Goal: Information Seeking & Learning: Find specific fact

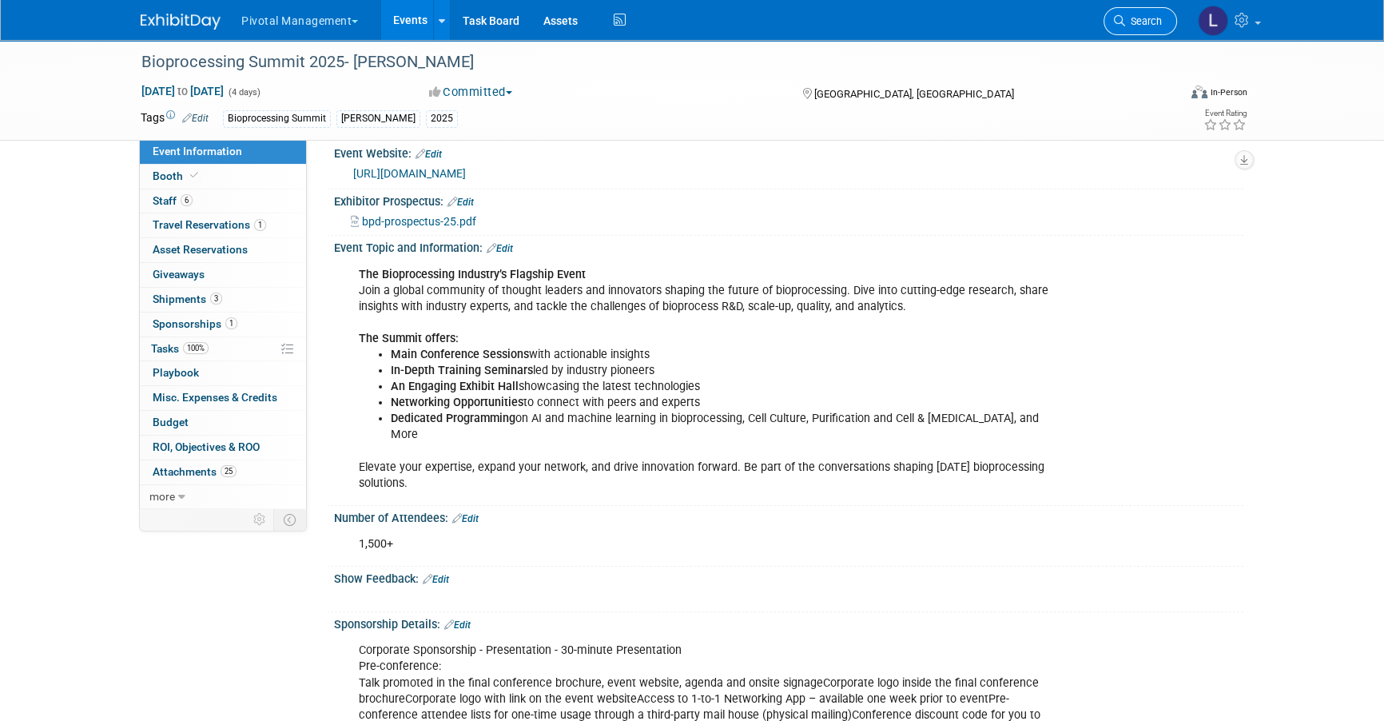
click at [1138, 27] on link "Search" at bounding box center [1141, 21] width 74 height 28
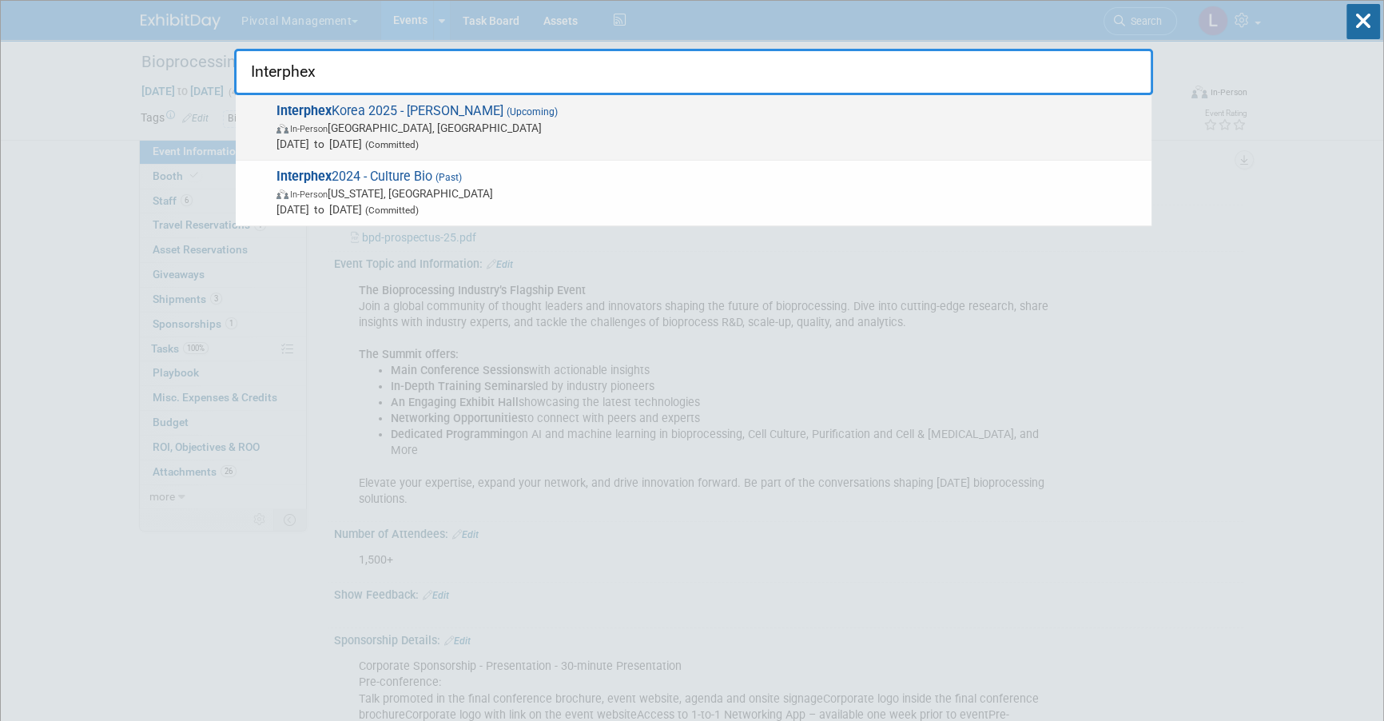
type input "Interphex"
click at [352, 118] on span "Interphex Korea 2025 - Asimov (Upcoming) In-Person Seoul, South Korea Oct 15, 2…" at bounding box center [708, 127] width 872 height 49
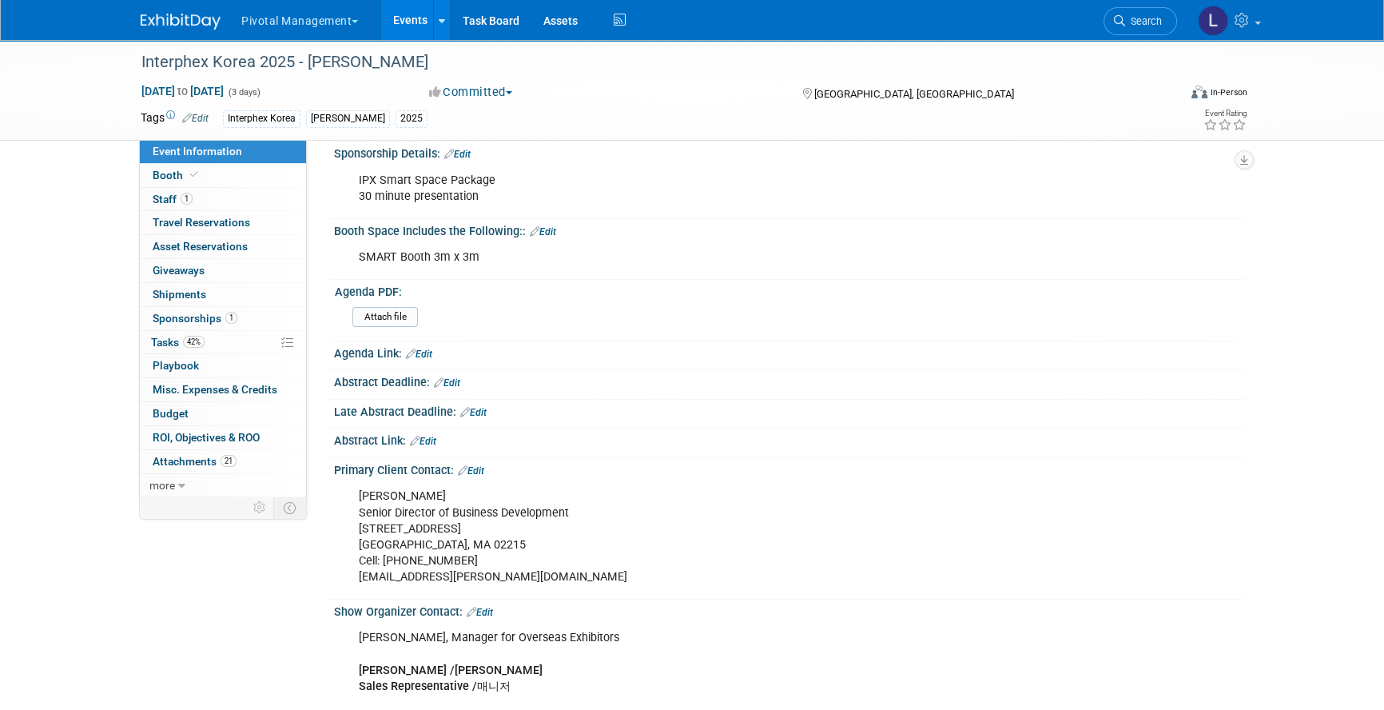
scroll to position [328, 0]
click at [199, 174] on link "Booth" at bounding box center [223, 175] width 166 height 23
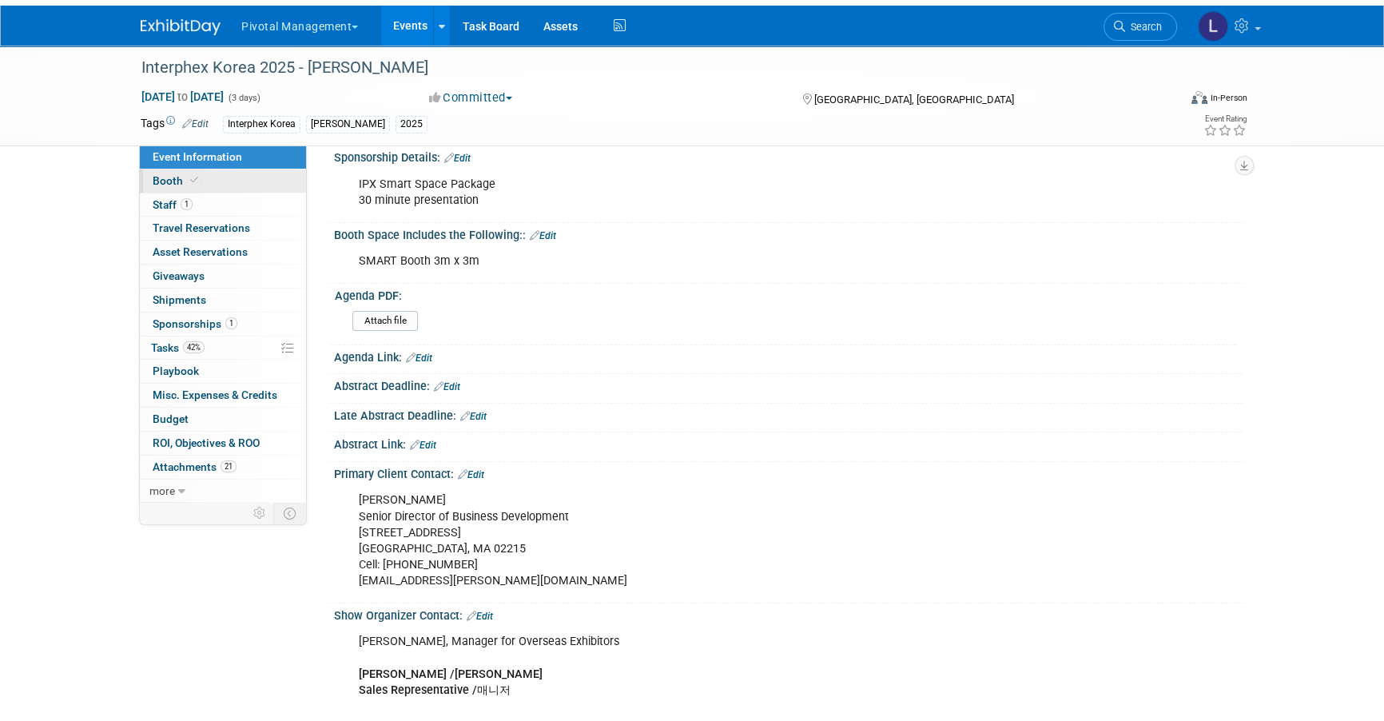
scroll to position [0, 0]
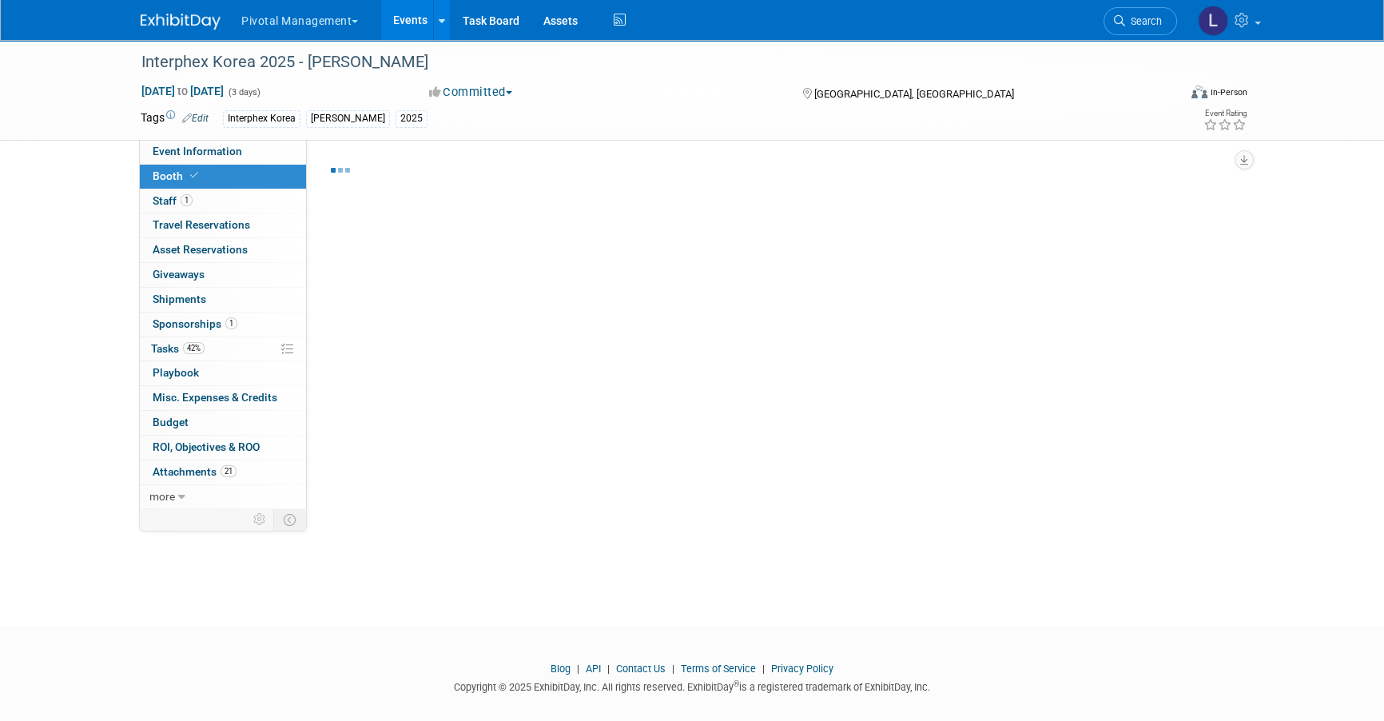
select select "Yes"
select select "No"
select select "Yes"
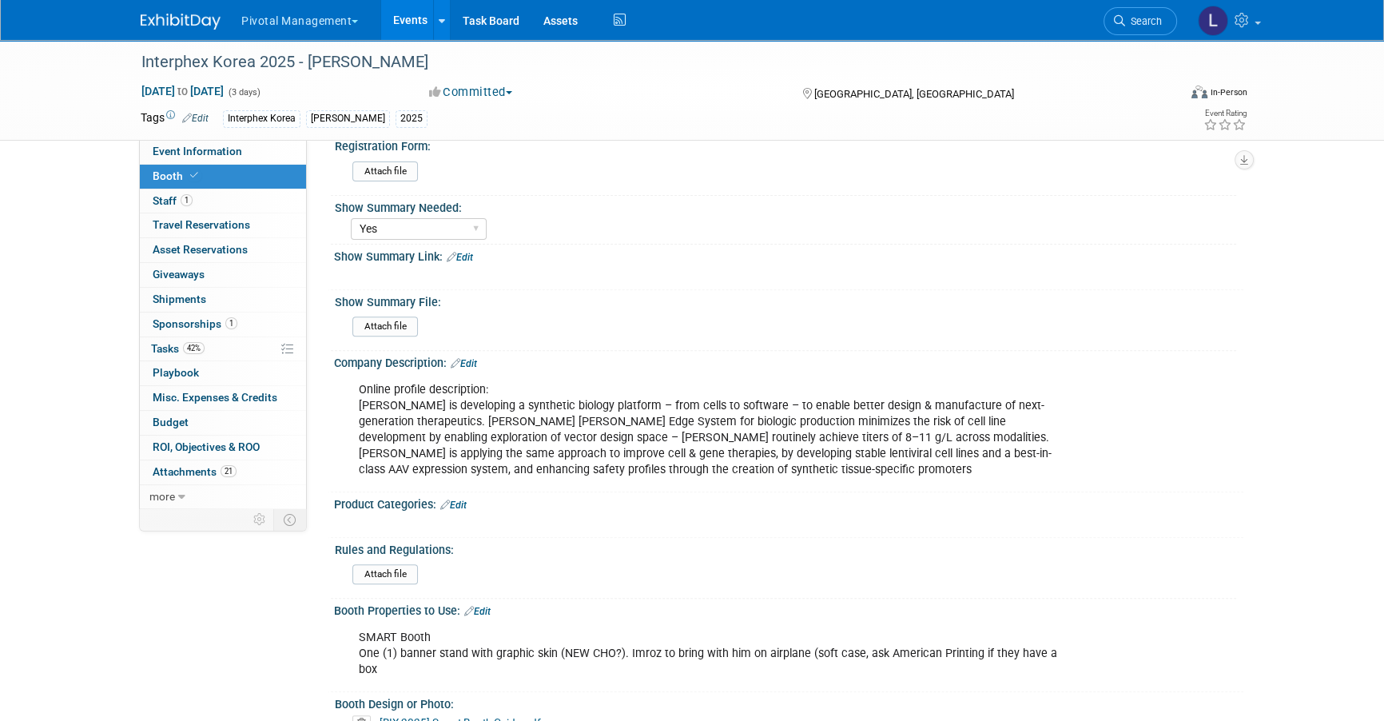
scroll to position [686, 0]
click at [576, 391] on div "Online profile description: [PERSON_NAME] is developing a synthetic biology pla…" at bounding box center [708, 432] width 720 height 112
drag, startPoint x: 358, startPoint y: 372, endPoint x: 723, endPoint y: 441, distance: 371.9
click at [723, 441] on div "Online profile description: [PERSON_NAME] is developing a synthetic biology pla…" at bounding box center [708, 432] width 720 height 112
copy div "[PERSON_NAME] is developing a synthetic biology platform – from cells to softwa…"
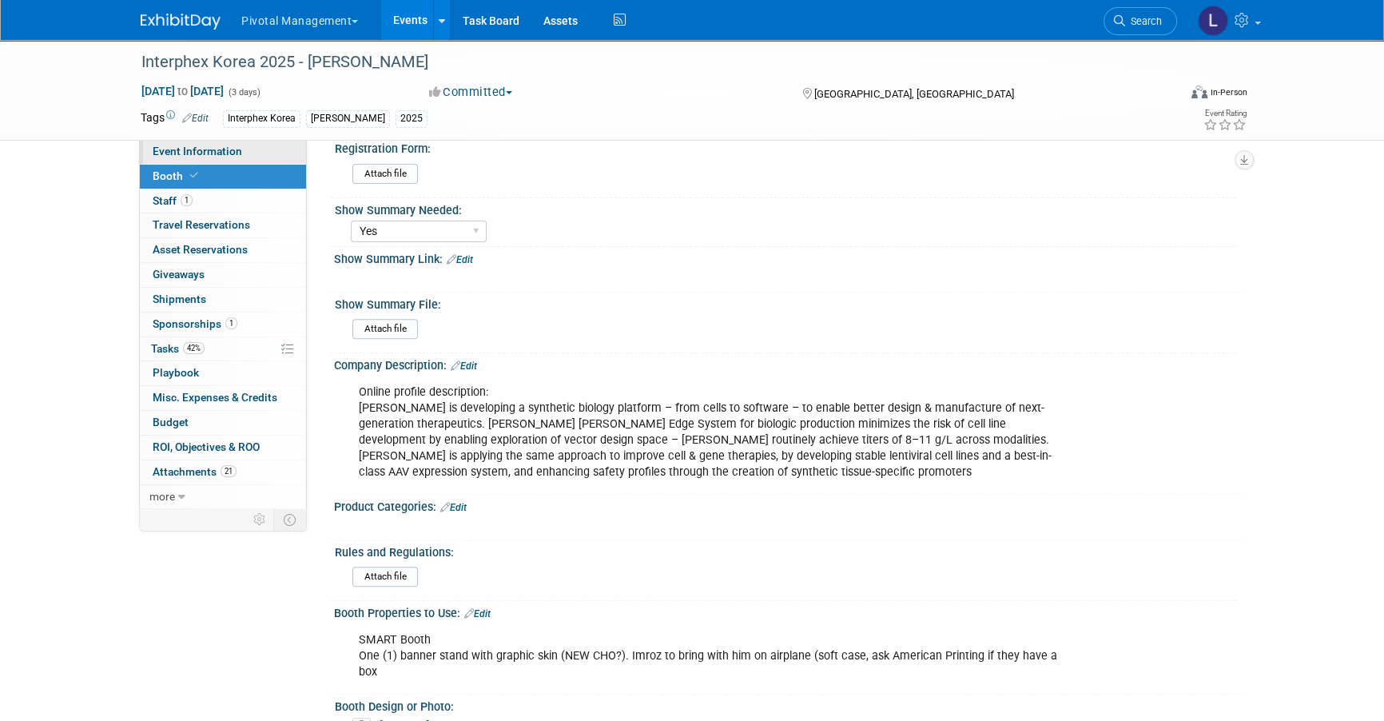
click at [223, 153] on span "Event Information" at bounding box center [198, 151] width 90 height 13
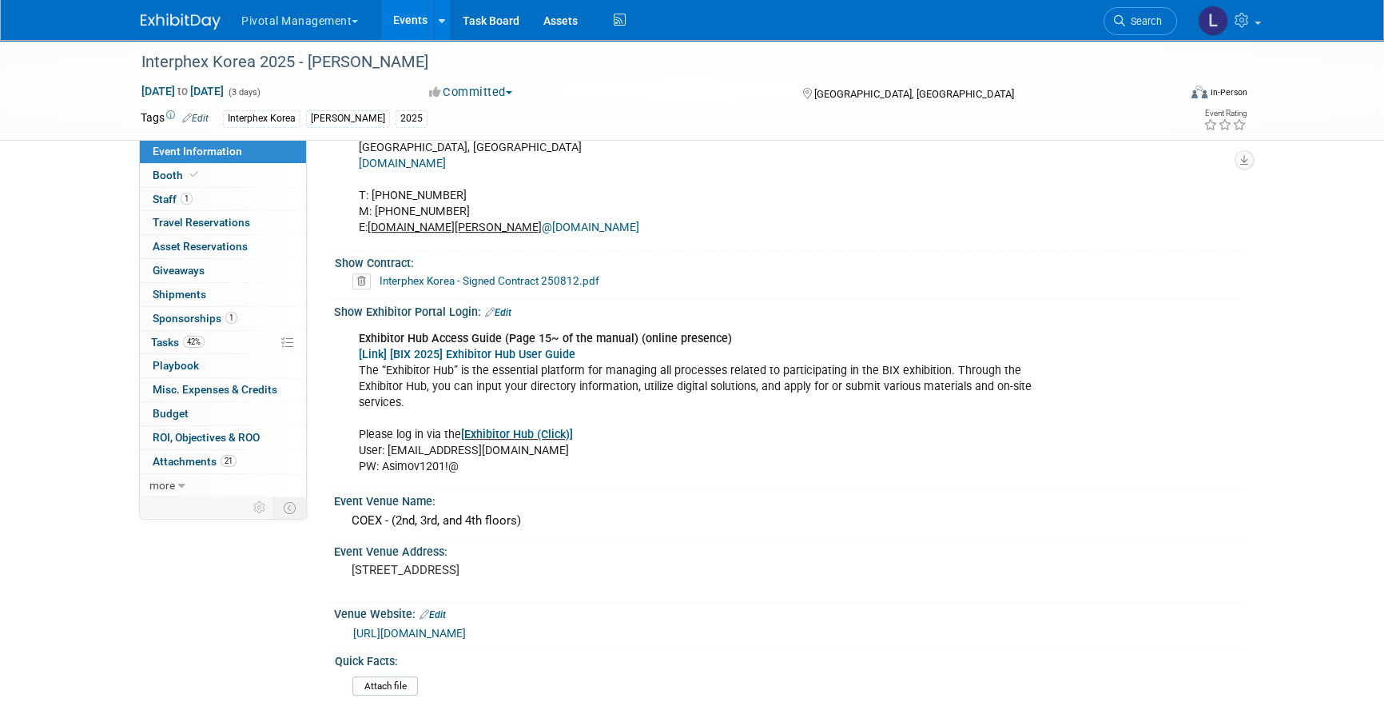
scroll to position [935, 0]
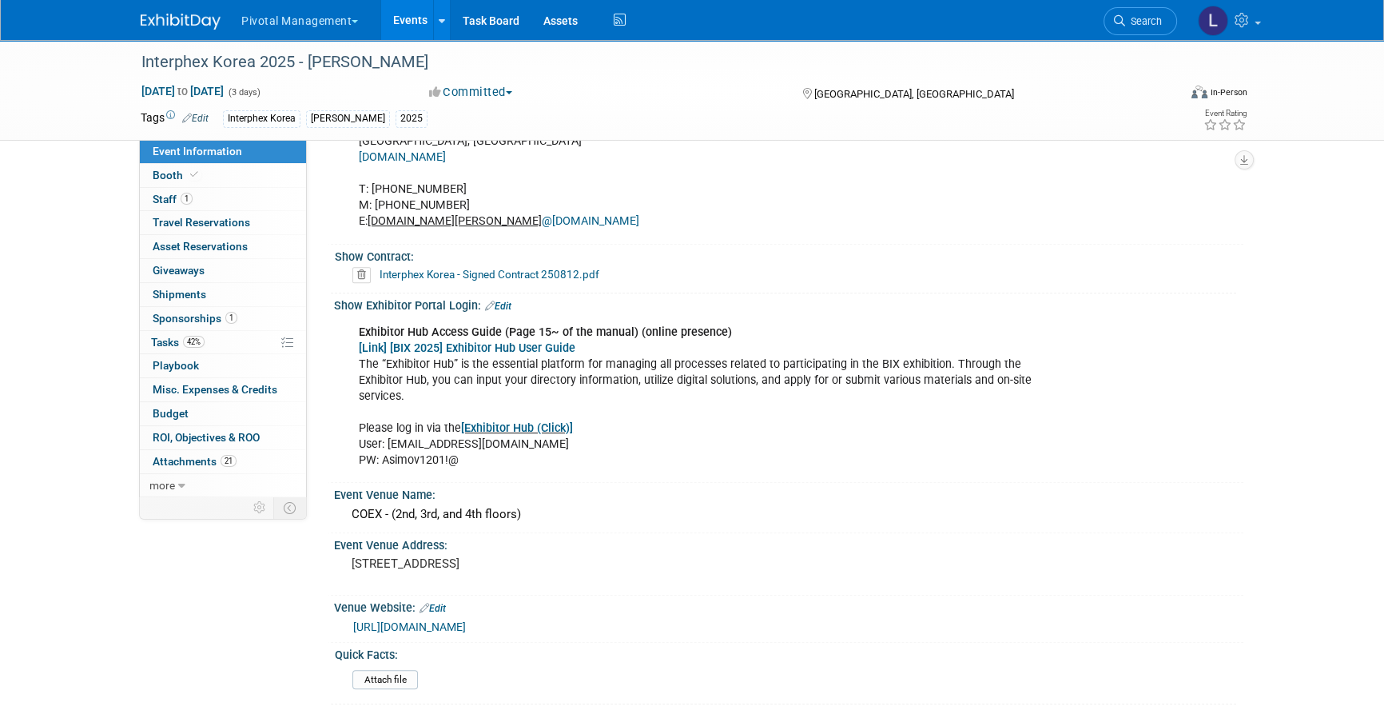
click at [536, 423] on link "[Exhibitor Hub (Click)]" at bounding box center [517, 428] width 112 height 14
drag, startPoint x: 382, startPoint y: 461, endPoint x: 463, endPoint y: 464, distance: 80.8
click at [463, 464] on div "Exhibitor Hub Access Guide (Page 15~ of the manual) (online presence) [Link] [B…" at bounding box center [708, 397] width 720 height 161
copy div "Asimov1201!@"
